Goal: Obtain resource: Download file/media

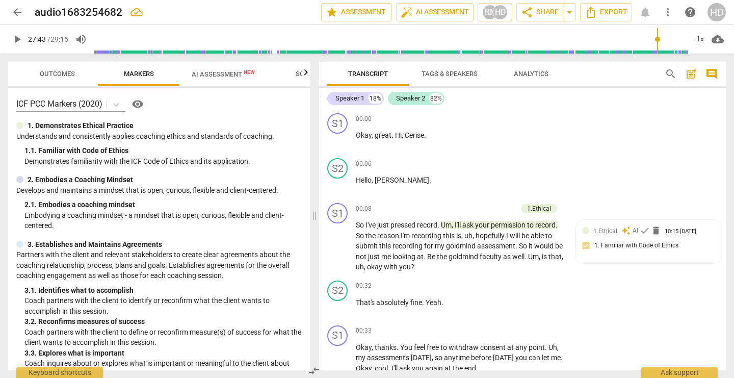
scroll to position [2450, 0]
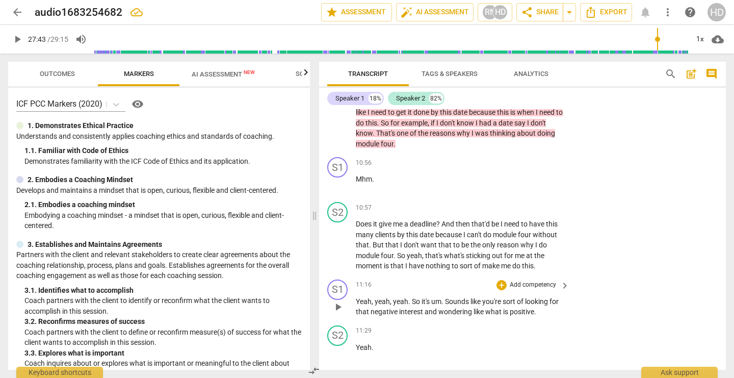
click at [516, 301] on div "11:16 + Add competency keyboard_arrow_right Yeah , yeah , yeah . So it's um . S…" at bounding box center [463, 298] width 214 height 38
click at [69, 75] on span "Outcomes" at bounding box center [57, 74] width 35 height 8
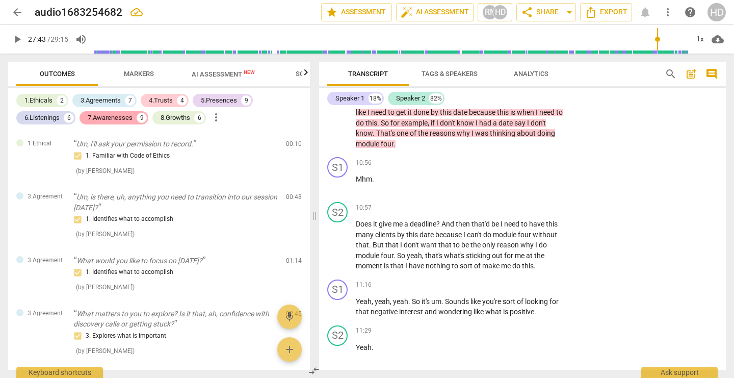
click at [124, 119] on div "7.Awarenesses" at bounding box center [110, 118] width 45 height 10
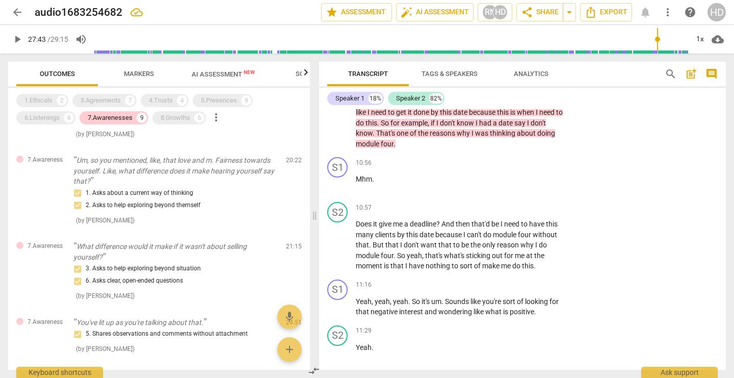
scroll to position [356, 0]
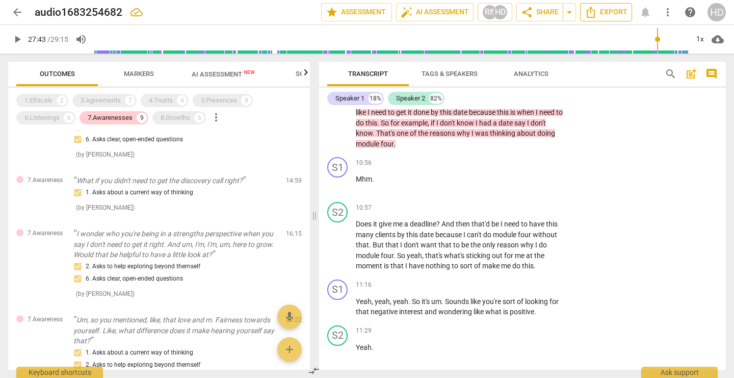
click at [627, 12] on span "Export" at bounding box center [605, 12] width 43 height 12
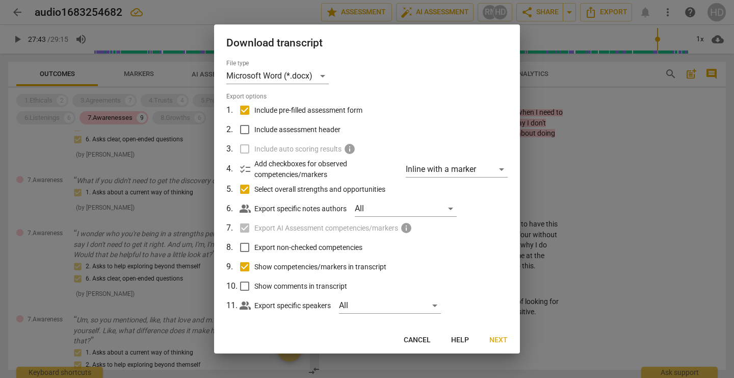
click at [295, 131] on span "Include assessment header" at bounding box center [297, 129] width 86 height 11
click at [254, 131] on input "Include assessment header" at bounding box center [244, 129] width 19 height 19
checkbox input "true"
click at [240, 146] on label "Include auto scoring results info" at bounding box center [365, 148] width 267 height 19
click at [303, 249] on span "Export non-checked competencies" at bounding box center [308, 247] width 108 height 11
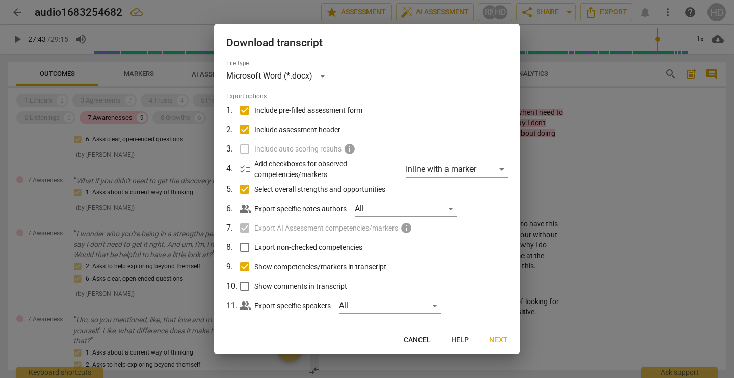
click at [254, 249] on input "Export non-checked competencies" at bounding box center [244, 246] width 19 height 19
checkbox input "true"
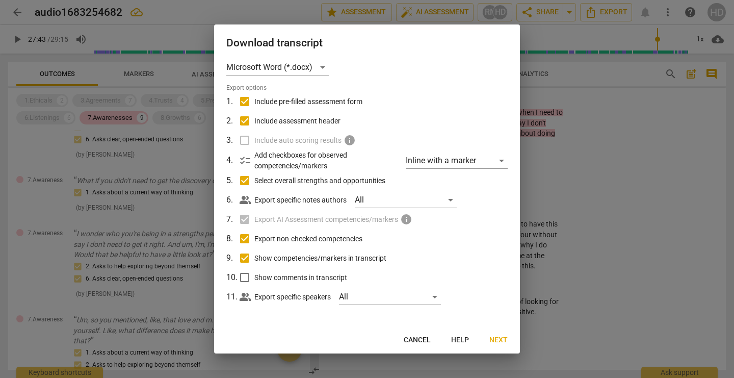
click at [303, 279] on span "Show comments in transcript" at bounding box center [300, 277] width 93 height 11
click at [254, 279] on input "Show comments in transcript" at bounding box center [244, 276] width 19 height 19
checkbox input "true"
click at [500, 338] on span "Next" at bounding box center [498, 340] width 18 height 10
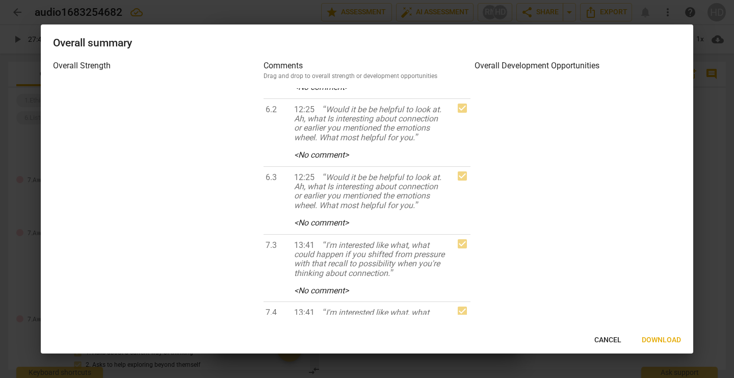
scroll to position [1375, 0]
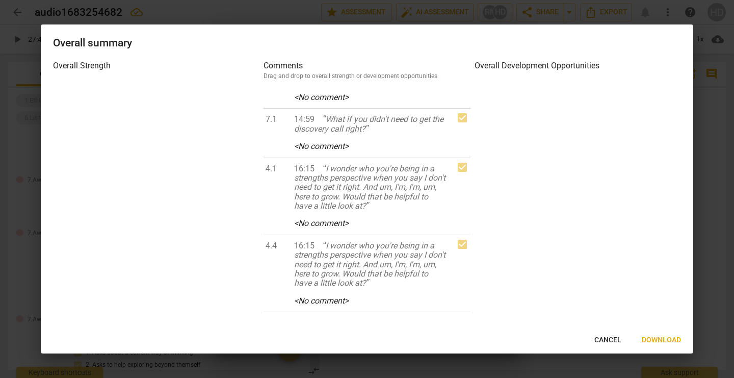
click at [608, 336] on span "Cancel" at bounding box center [607, 340] width 27 height 10
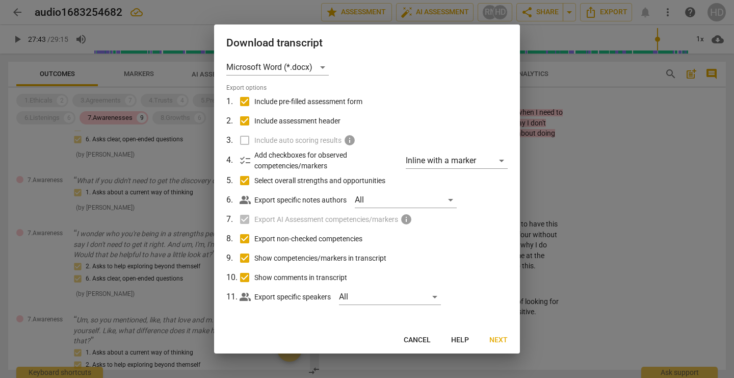
click at [316, 240] on span "Export non-checked competencies" at bounding box center [308, 238] width 108 height 11
click at [254, 240] on input "Export non-checked competencies" at bounding box center [244, 238] width 19 height 19
click at [316, 240] on span "Export non-checked competencies" at bounding box center [308, 238] width 108 height 11
click at [254, 240] on input "Export non-checked competencies" at bounding box center [244, 238] width 19 height 19
checkbox input "true"
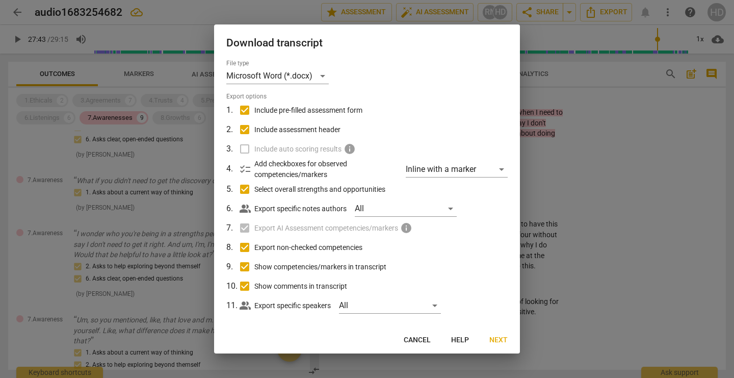
scroll to position [9, 0]
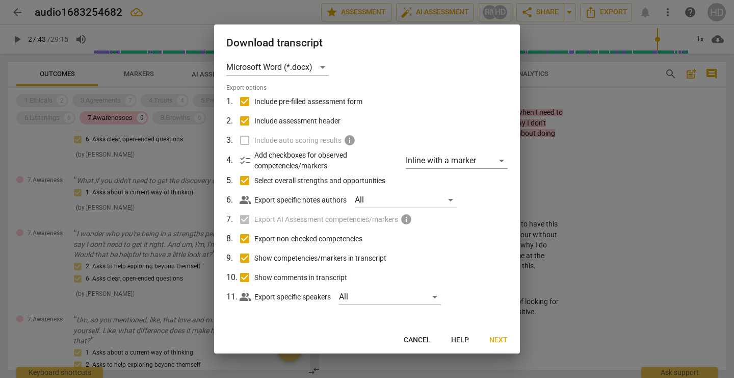
click at [423, 337] on span "Cancel" at bounding box center [416, 340] width 27 height 10
checkbox input "false"
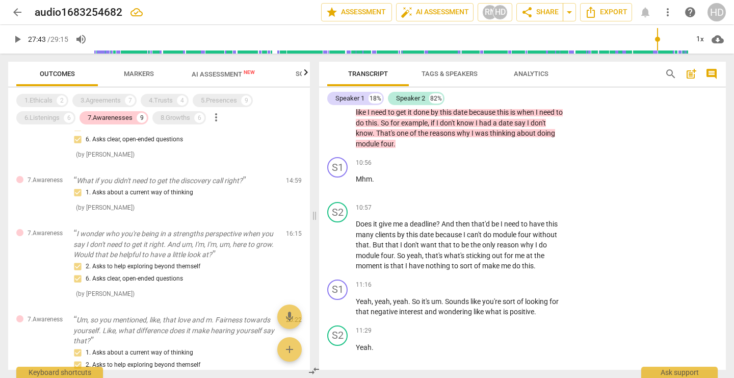
scroll to position [0, 46]
click at [260, 66] on button "Scores" at bounding box center [262, 74] width 82 height 24
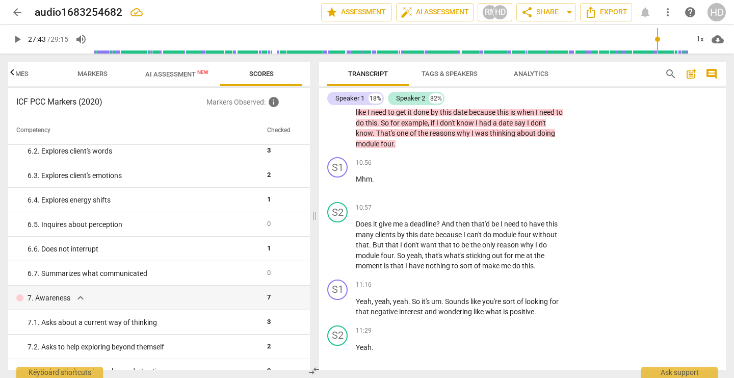
scroll to position [539, 0]
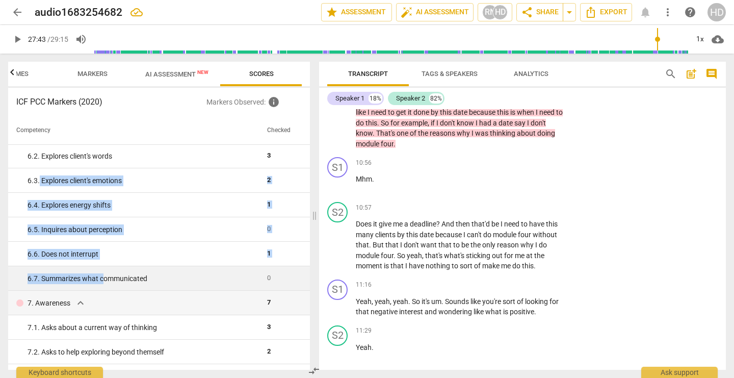
drag, startPoint x: 39, startPoint y: 180, endPoint x: 104, endPoint y: 278, distance: 118.3
click at [104, 278] on tbody "1. Ethical expand_more 1 1. 1. Familiar with Code of Ethics 2 2. Mindset expand…" at bounding box center [159, 180] width 302 height 1149
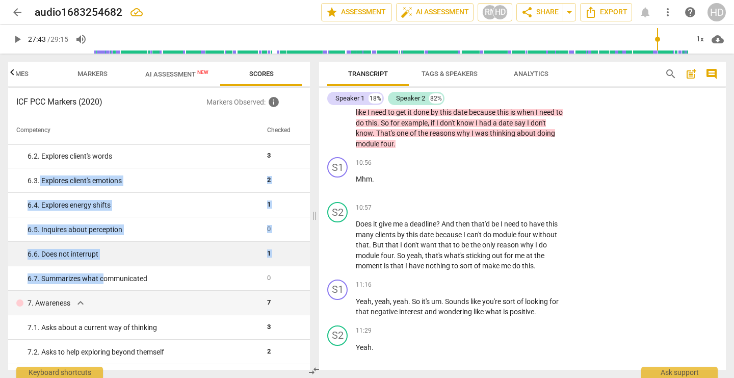
click at [153, 261] on td "6. 6. Does not interrupt" at bounding box center [135, 253] width 255 height 24
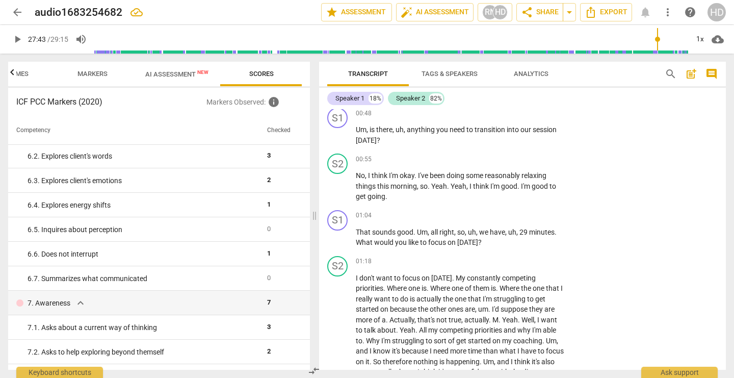
scroll to position [298, 0]
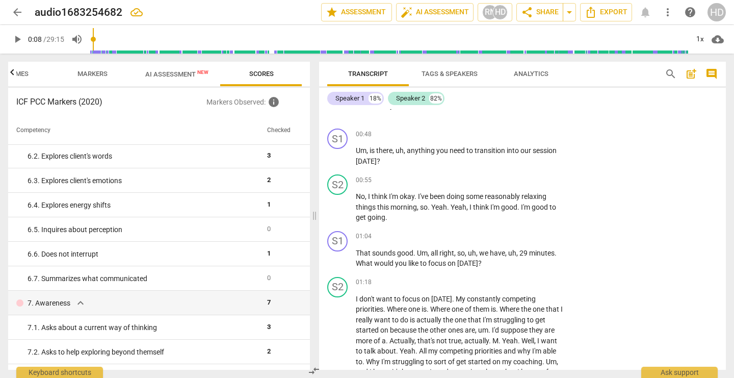
click at [99, 37] on input "range" at bounding box center [389, 39] width 598 height 33
click at [22, 37] on span "play_arrow" at bounding box center [17, 39] width 12 height 12
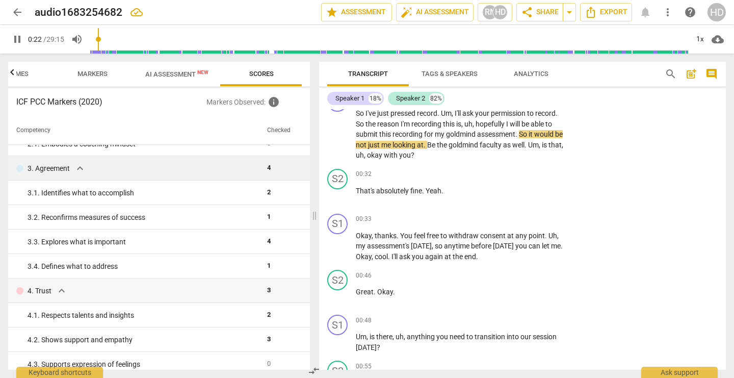
scroll to position [93, 0]
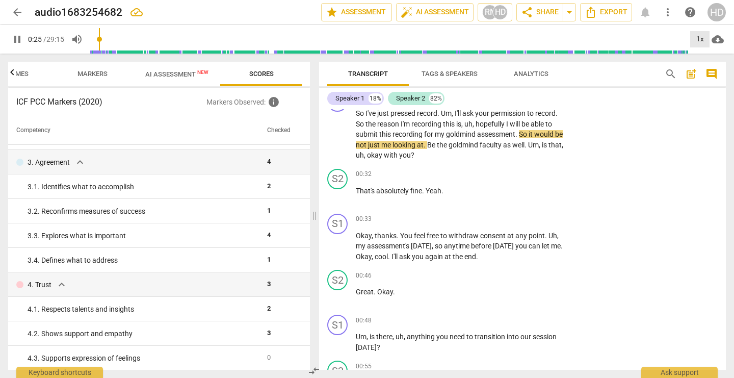
click at [702, 38] on div "1x" at bounding box center [699, 39] width 19 height 16
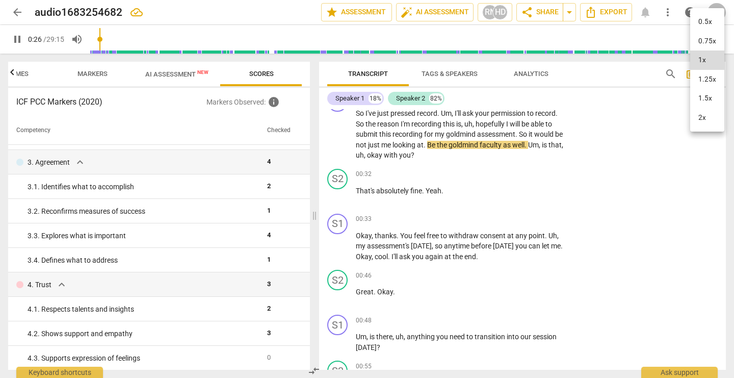
click at [711, 83] on li "1.25x" at bounding box center [707, 79] width 34 height 19
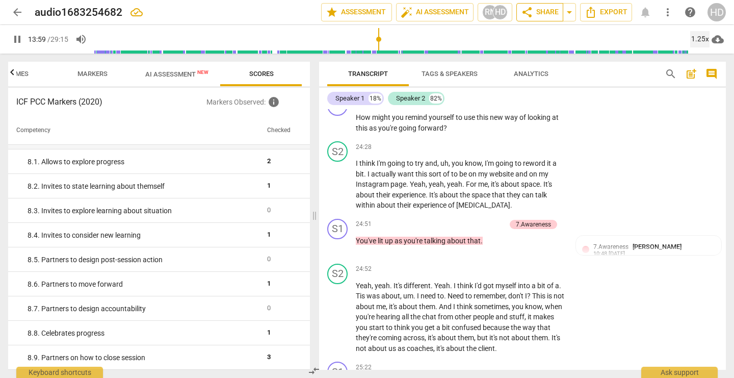
scroll to position [3191, 0]
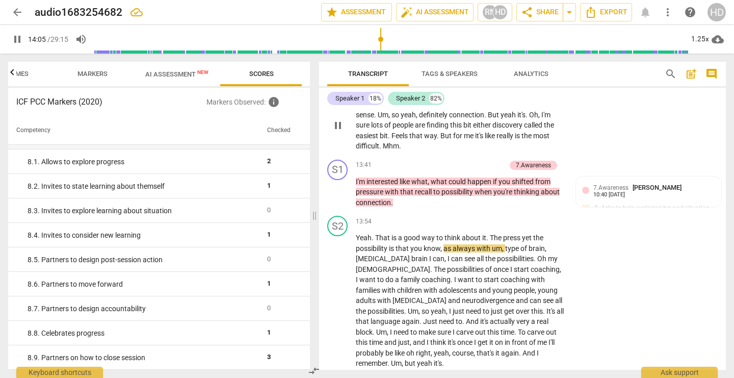
click at [418, 140] on span "that" at bounding box center [416, 135] width 15 height 8
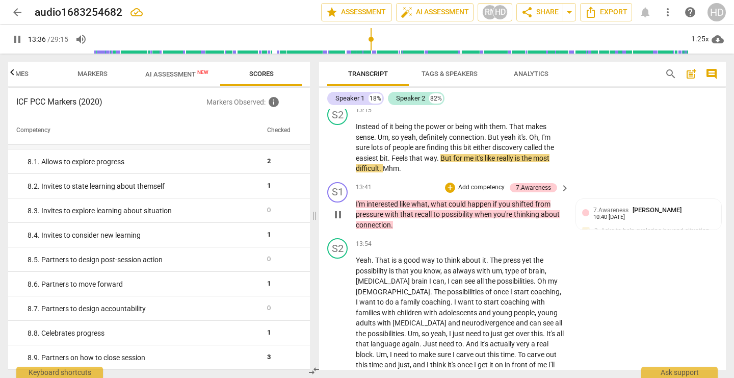
scroll to position [3159, 0]
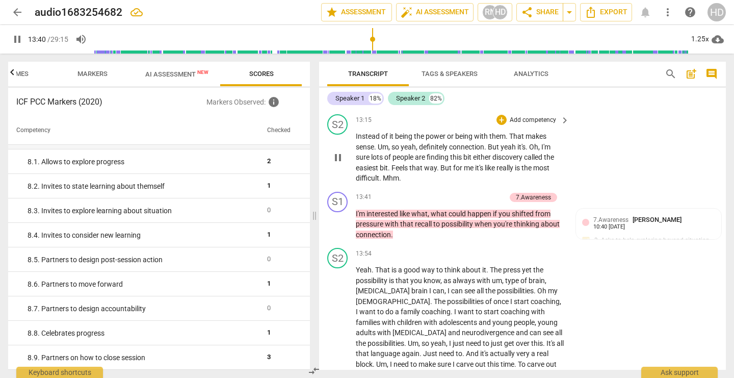
click at [399, 151] on span "so" at bounding box center [395, 147] width 9 height 8
click at [369, 140] on span "Instead" at bounding box center [368, 136] width 25 height 8
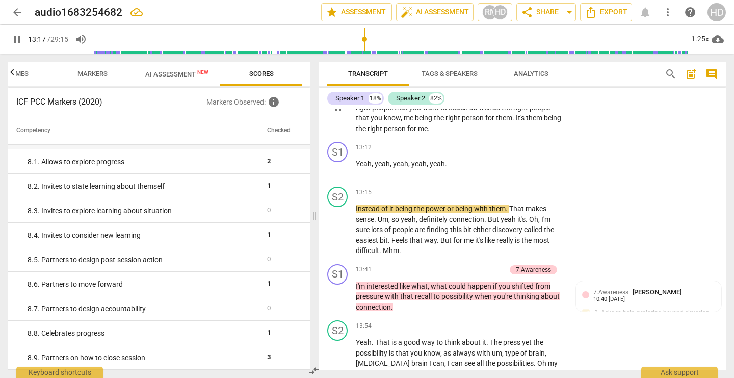
click at [400, 134] on p "I've got a fear of doing this discovery course stuff into actually it's more ab…" at bounding box center [460, 108] width 208 height 52
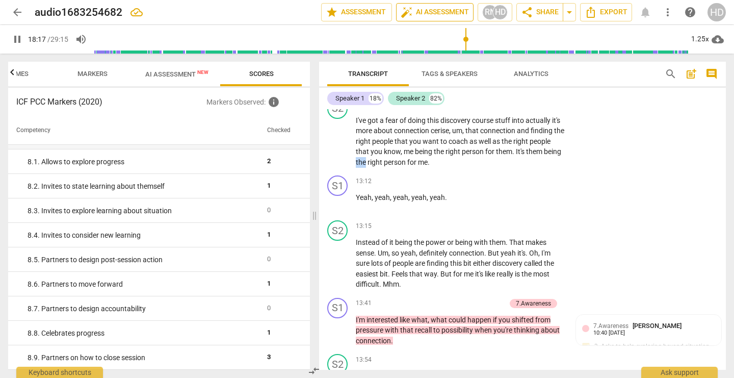
scroll to position [4154, 0]
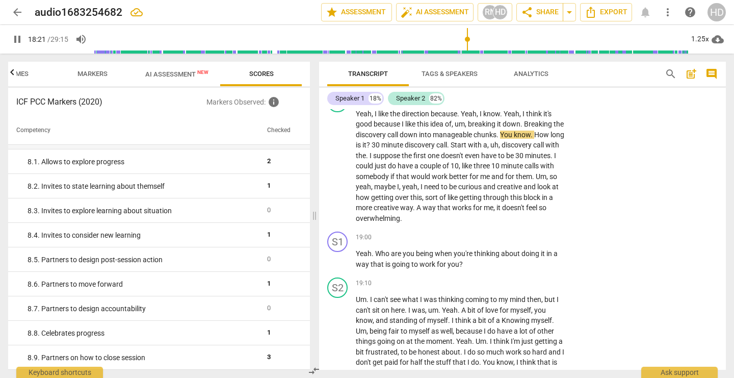
click at [12, 42] on span "pause" at bounding box center [17, 39] width 12 height 12
click at [608, 9] on span "Export" at bounding box center [605, 12] width 43 height 12
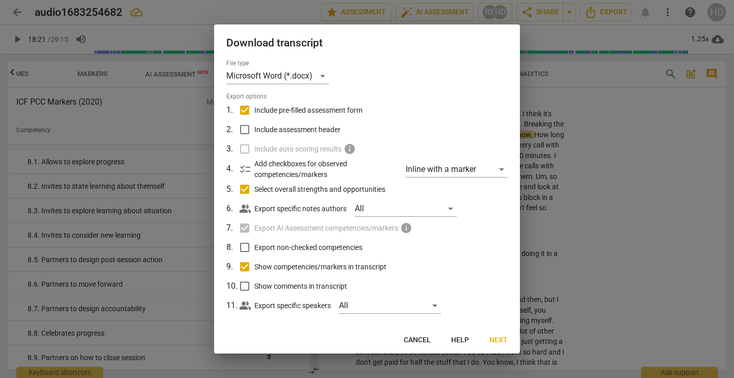
click at [486, 338] on button "Next" at bounding box center [498, 340] width 35 height 18
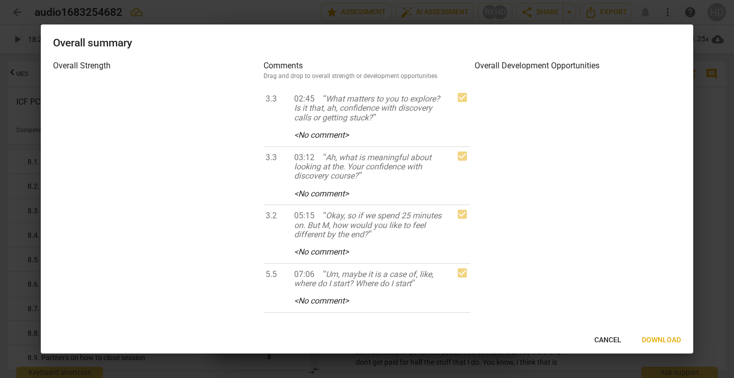
click at [670, 346] on button "Download" at bounding box center [661, 340] width 56 height 18
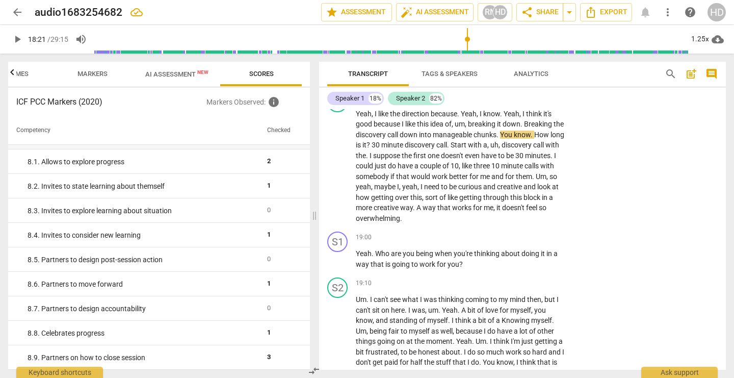
type input "1102"
